Goal: Find contact information

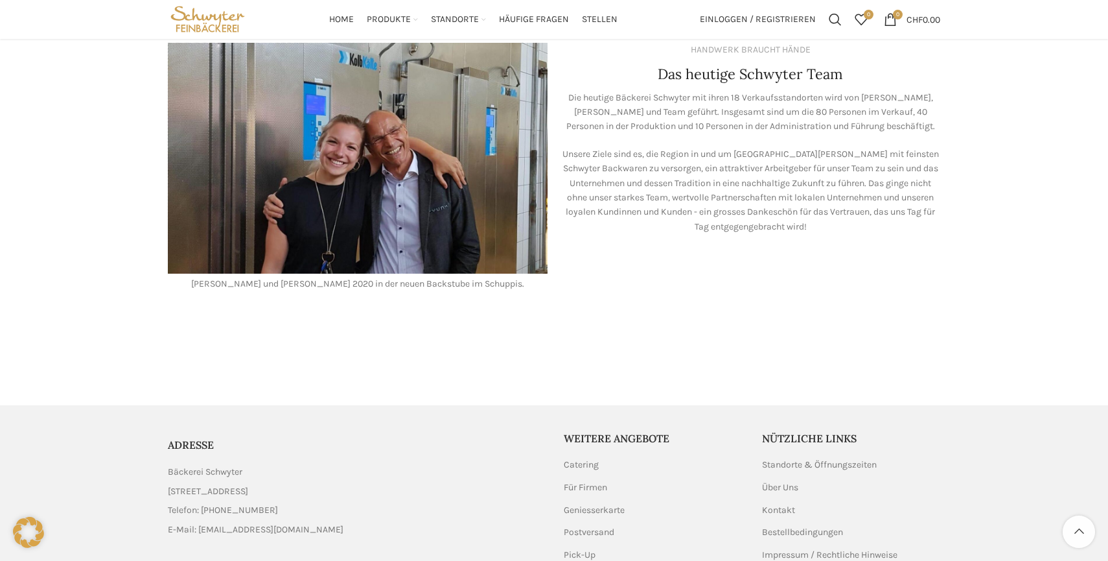
scroll to position [1106, 0]
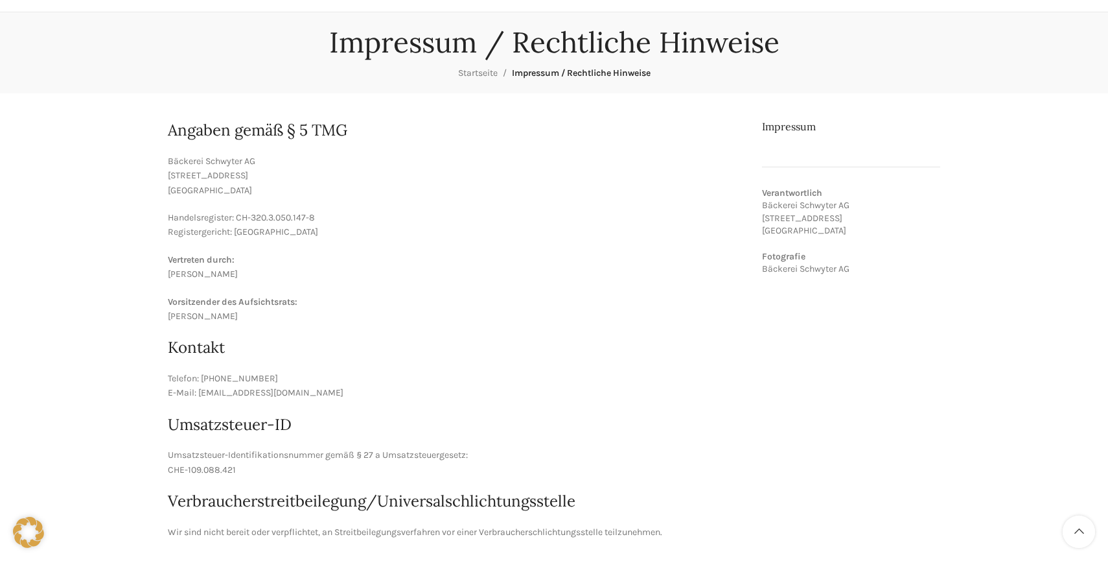
scroll to position [116, 0]
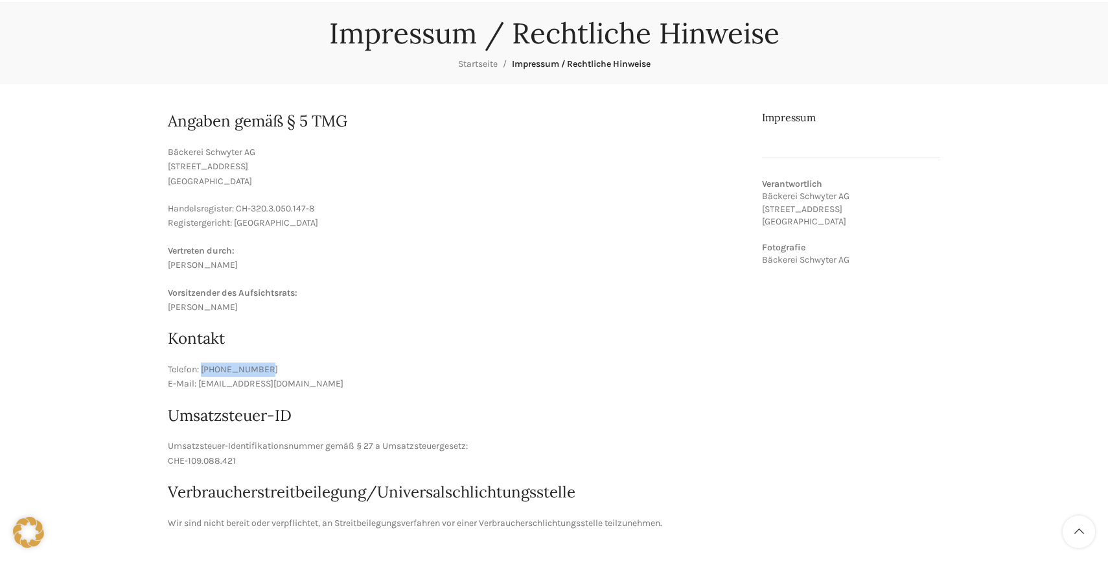
drag, startPoint x: 269, startPoint y: 371, endPoint x: 204, endPoint y: 369, distance: 65.5
click at [204, 369] on p "Telefon: 071 228 50 60 E-Mail: bestellungen@schwyter.com" at bounding box center [455, 376] width 575 height 29
copy p "071 228 50 60"
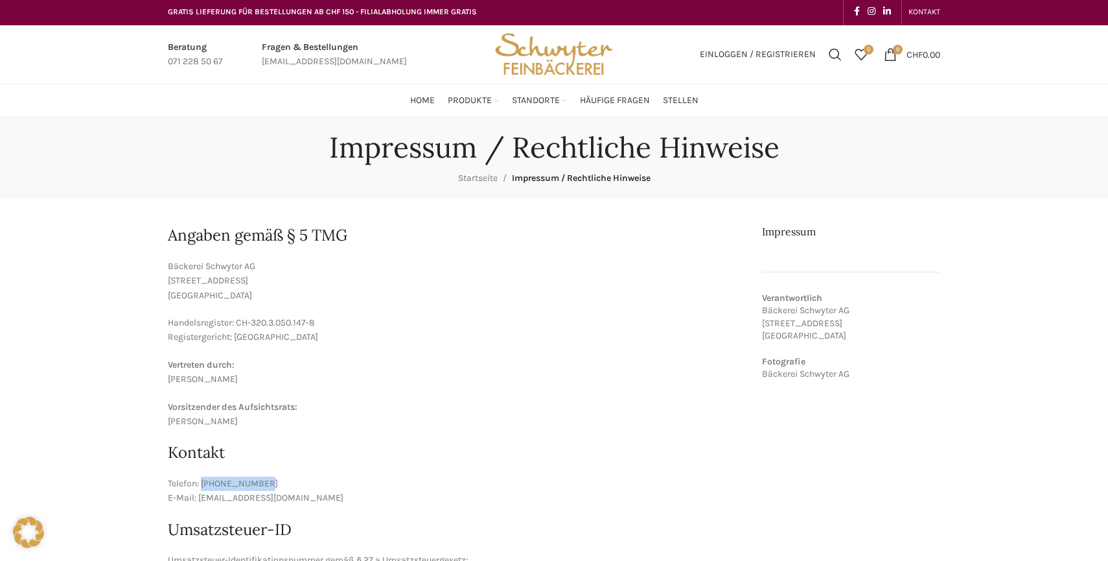
scroll to position [0, 0]
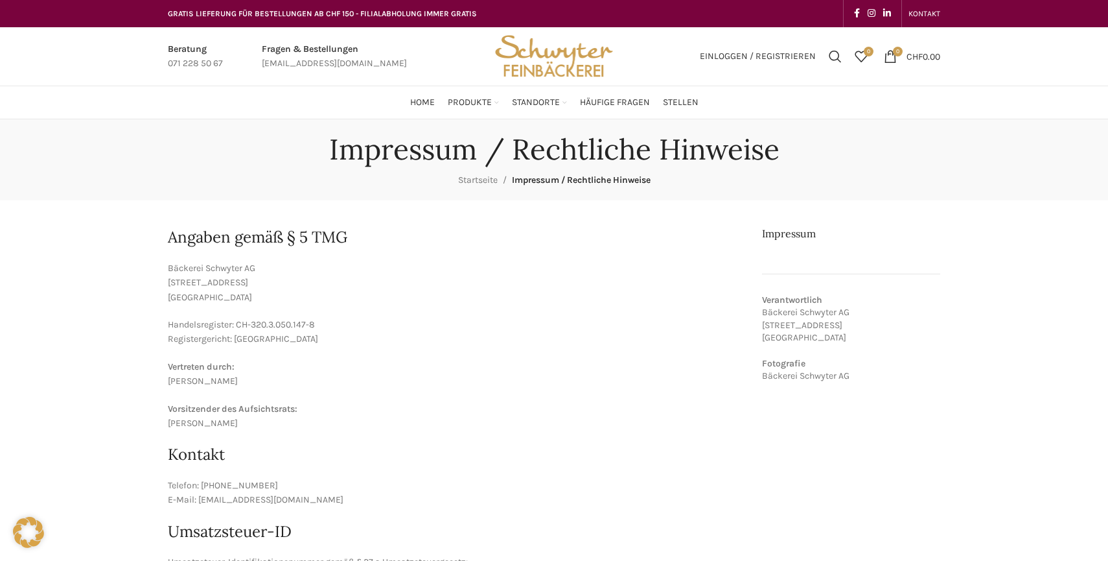
click at [422, 263] on p "Bäckerei Schwyter AG Schuppisstrasse 17 9016 St. Gallen" at bounding box center [455, 282] width 575 height 43
click at [829, 51] on span "Suchen" at bounding box center [835, 56] width 13 height 13
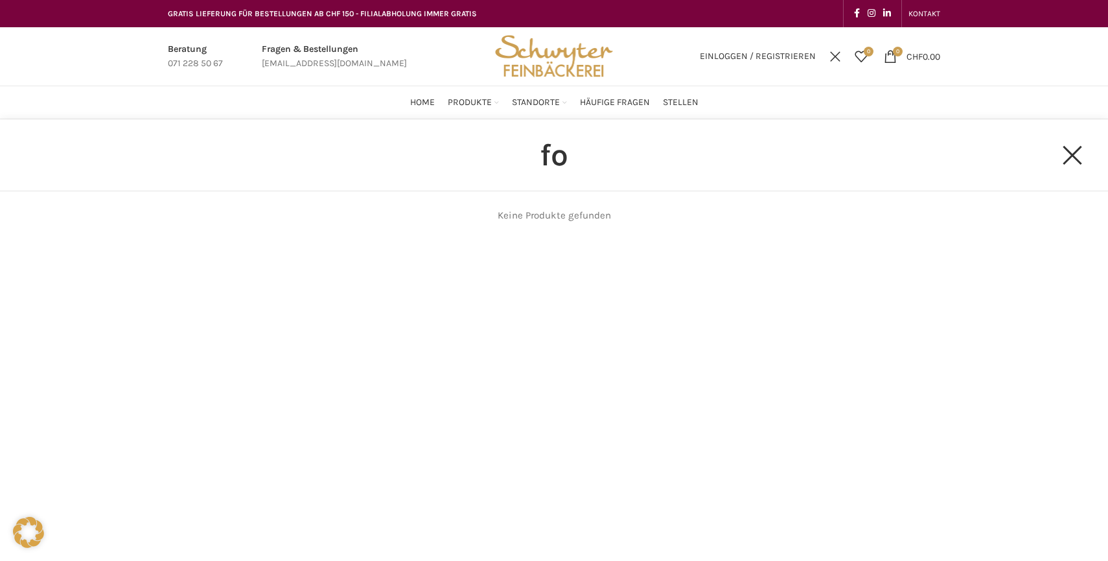
type input "f"
type input "tgtg"
click at [559, 159] on input "tgtg" at bounding box center [554, 154] width 979 height 71
